Goal: Information Seeking & Learning: Find specific fact

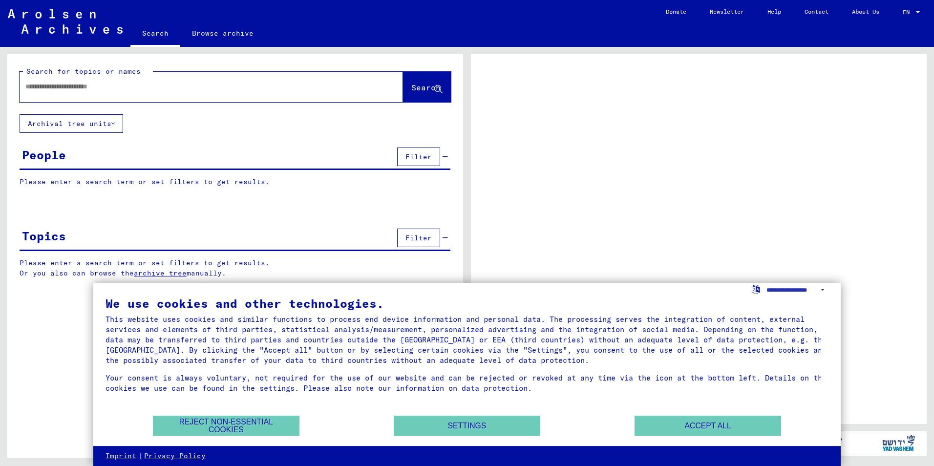
click at [127, 88] on input "text" at bounding box center [202, 87] width 354 height 10
type input "*******"
click at [411, 91] on span "Search" at bounding box center [425, 88] width 29 height 10
click at [708, 426] on button "Accept all" at bounding box center [708, 426] width 147 height 20
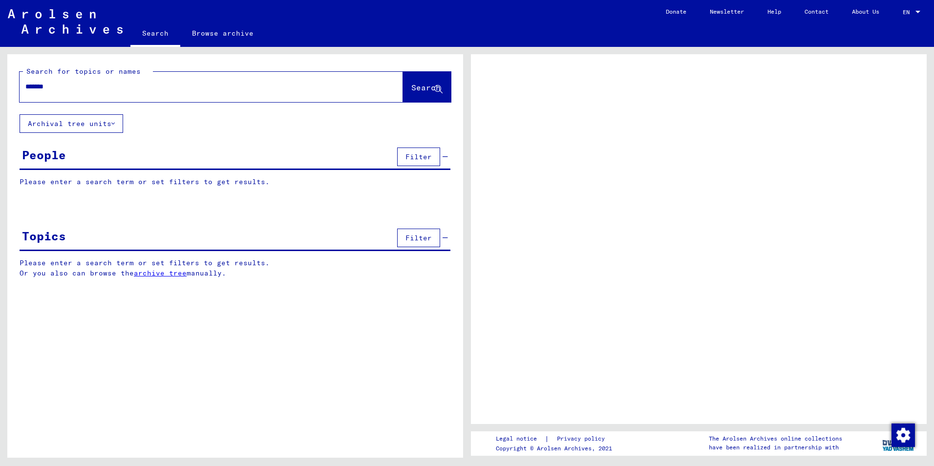
click at [411, 85] on span "Search" at bounding box center [425, 88] width 29 height 10
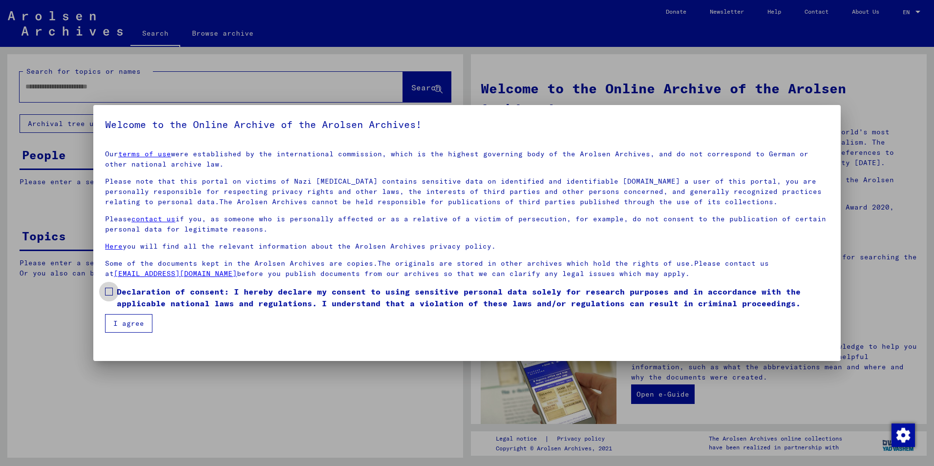
click at [108, 296] on label "Declaration of consent: I hereby declare my consent to using sensitive personal…" at bounding box center [467, 297] width 724 height 23
click at [130, 323] on button "I agree" at bounding box center [128, 323] width 47 height 19
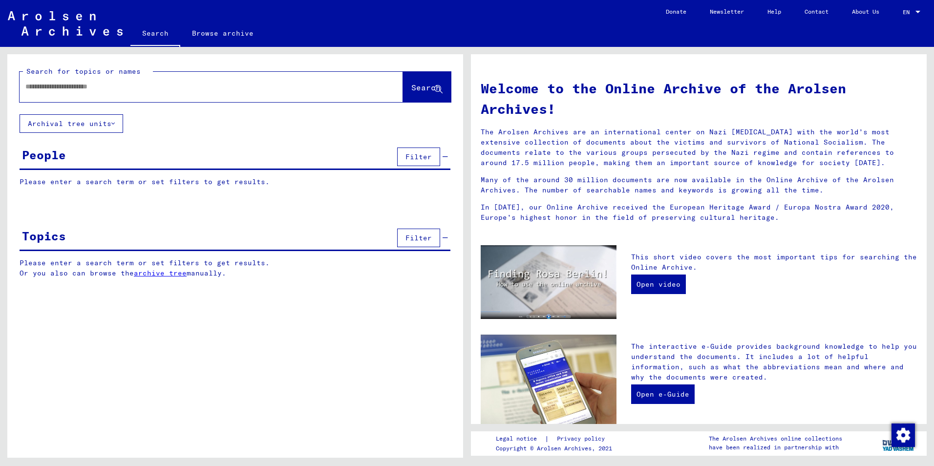
click at [113, 85] on input "text" at bounding box center [199, 87] width 348 height 10
type input "*******"
click at [418, 80] on button "Search" at bounding box center [427, 87] width 48 height 30
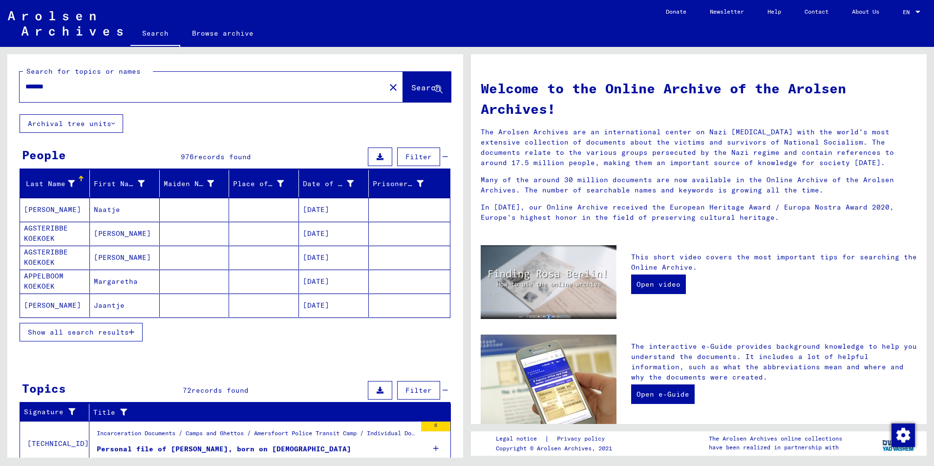
click at [69, 333] on span "Show all search results" at bounding box center [78, 332] width 101 height 9
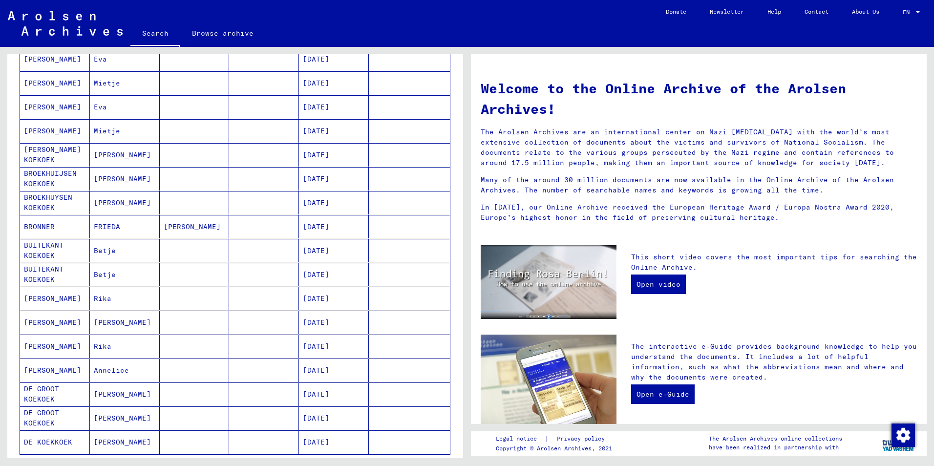
scroll to position [391, 0]
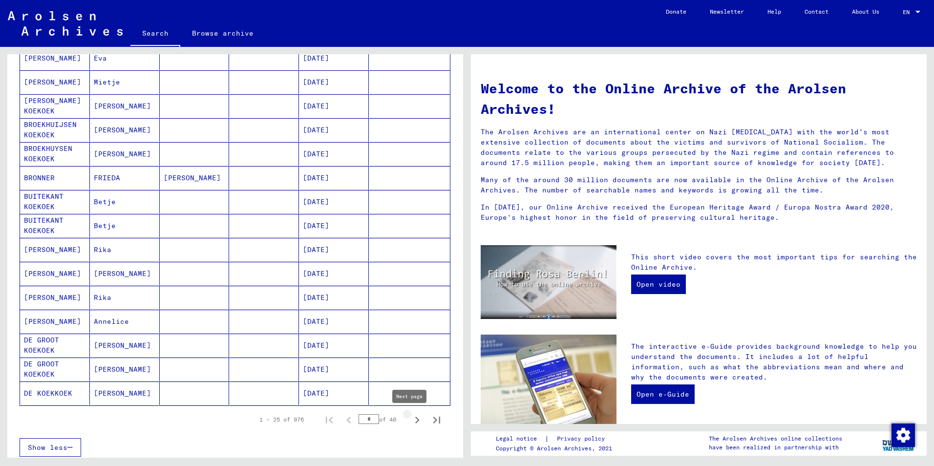
click at [415, 419] on icon "Next page" at bounding box center [417, 420] width 4 height 7
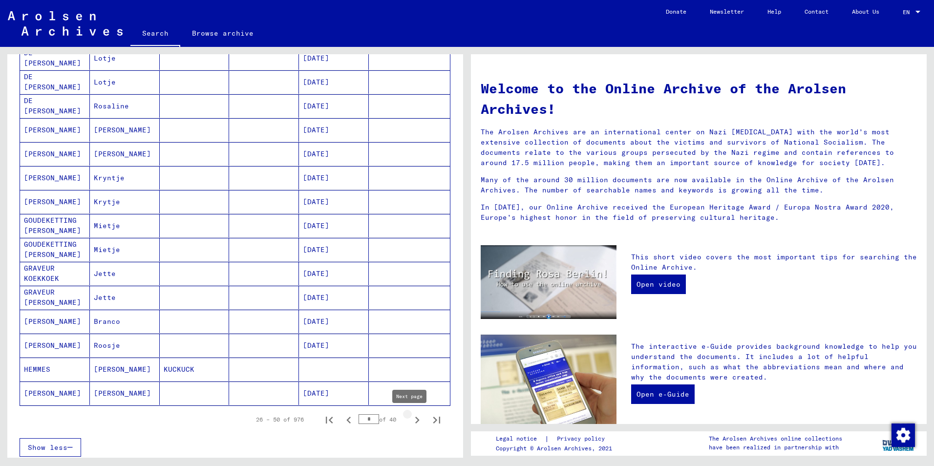
click at [410, 420] on icon "Next page" at bounding box center [417, 420] width 14 height 14
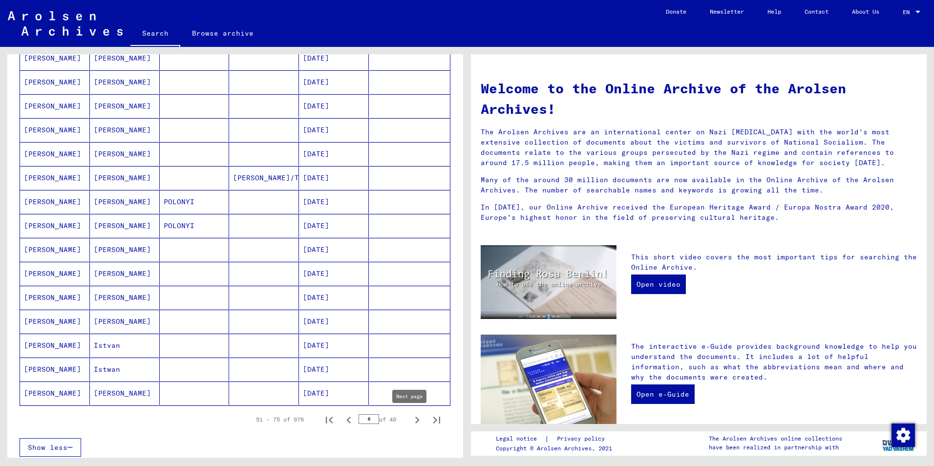
click at [410, 421] on icon "Next page" at bounding box center [417, 420] width 14 height 14
type input "*"
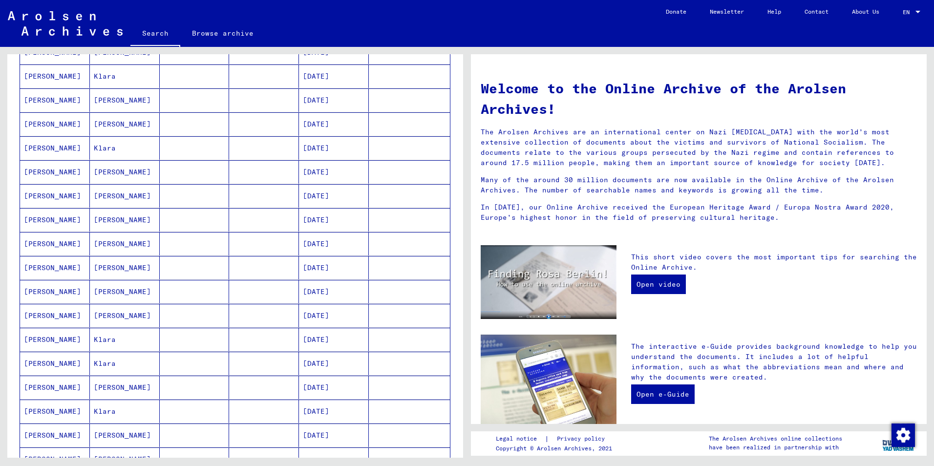
scroll to position [0, 0]
